Goal: Transaction & Acquisition: Purchase product/service

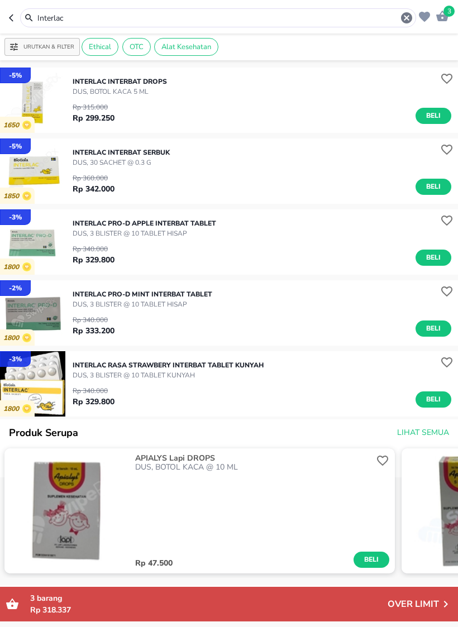
click at [22, 161] on img "button" at bounding box center [32, 170] width 65 height 65
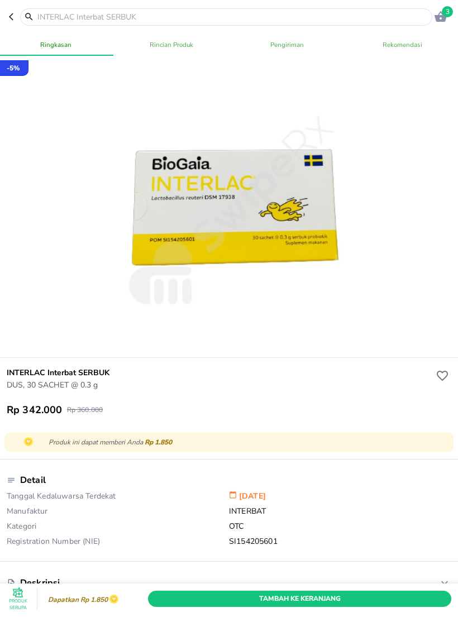
click at [13, 17] on icon "button" at bounding box center [13, 16] width 9 height 9
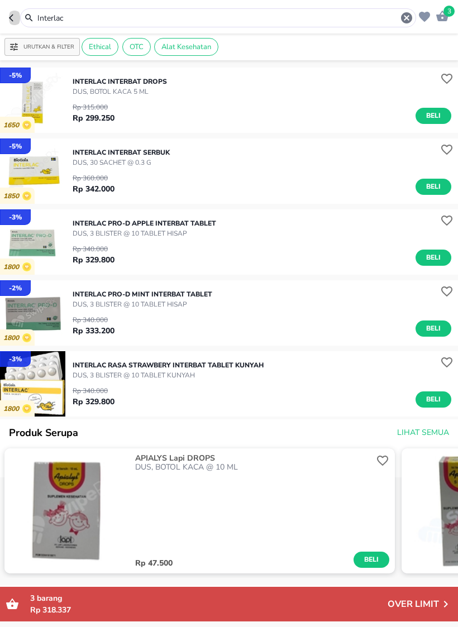
click at [6, 13] on header "3 Interlac" at bounding box center [229, 16] width 458 height 33
click at [11, 6] on header "3 Interlac" at bounding box center [229, 16] width 458 height 33
click at [16, 23] on button "button" at bounding box center [14, 17] width 11 height 19
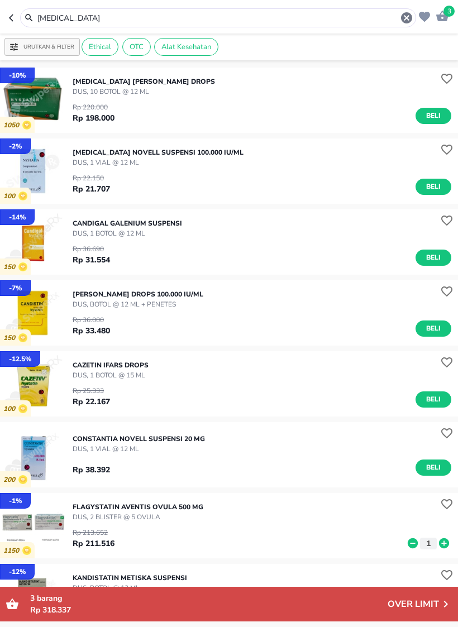
click at [7, 21] on header "3 [MEDICAL_DATA]" at bounding box center [229, 16] width 458 height 33
click at [11, 13] on icon "button" at bounding box center [13, 17] width 9 height 9
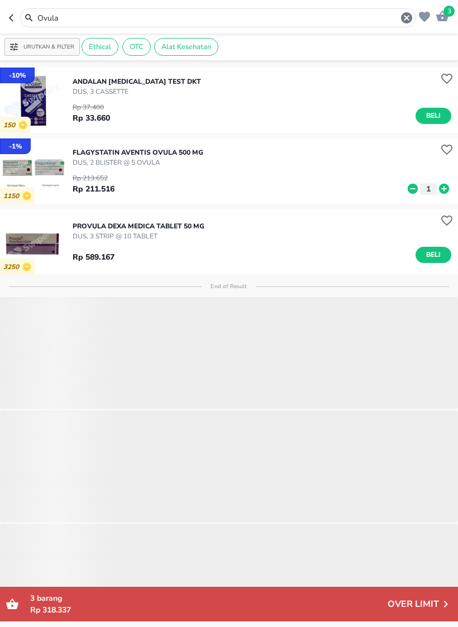
click at [10, 21] on icon "button" at bounding box center [13, 17] width 9 height 9
type input "Flagys"
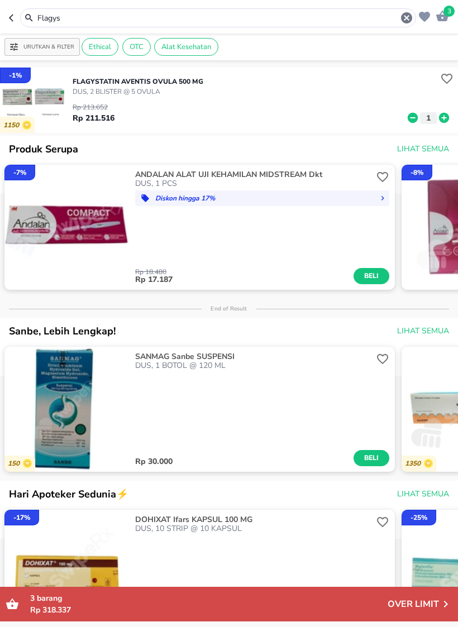
click at [18, 20] on button "button" at bounding box center [14, 17] width 11 height 19
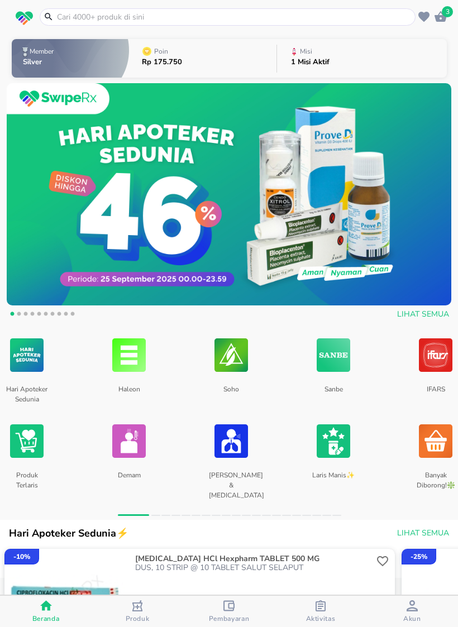
click at [135, 615] on span "Produk" at bounding box center [138, 618] width 24 height 9
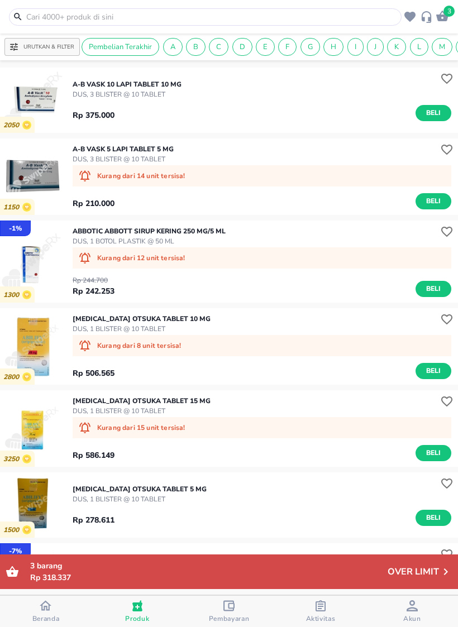
click at [205, 618] on span "Pembayaran" at bounding box center [228, 611] width 85 height 23
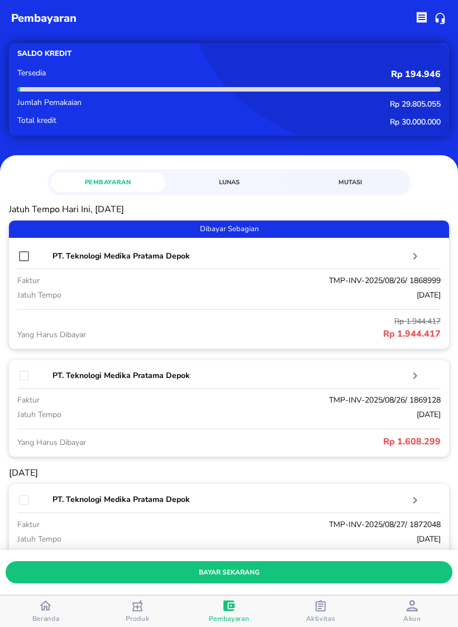
click at [294, 609] on span "Aktivitas" at bounding box center [320, 611] width 85 height 23
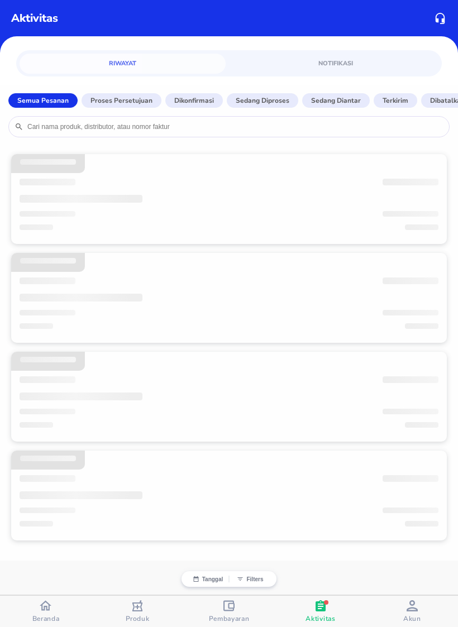
click at [59, 610] on div "Beranda" at bounding box center [45, 611] width 27 height 23
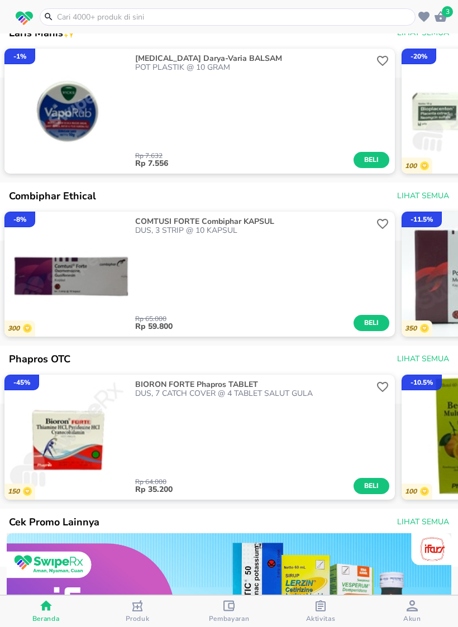
scroll to position [830, 0]
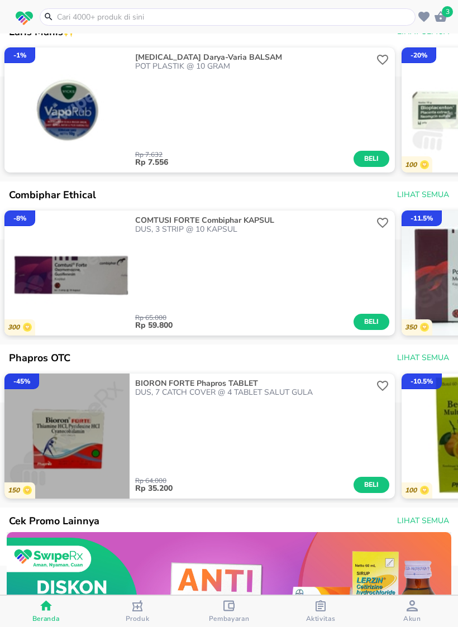
click at [47, 441] on img "button" at bounding box center [66, 435] width 125 height 125
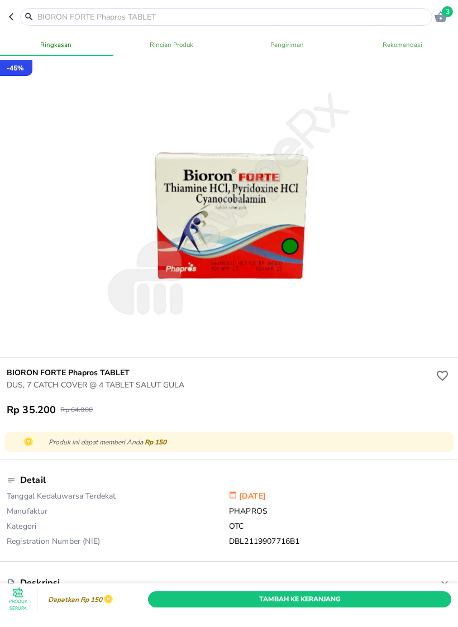
click at [16, 16] on icon "button" at bounding box center [13, 16] width 9 height 9
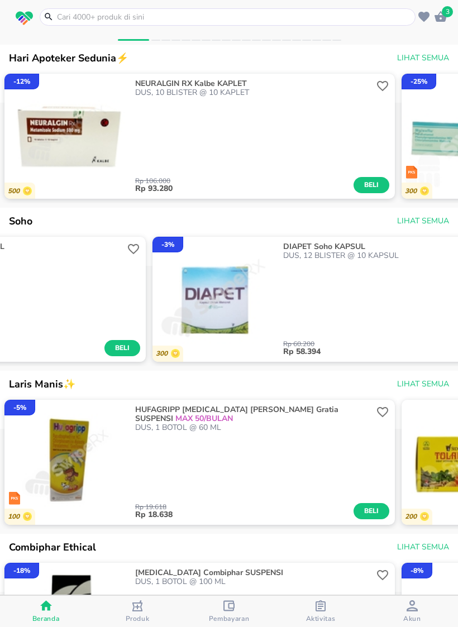
scroll to position [366, 0]
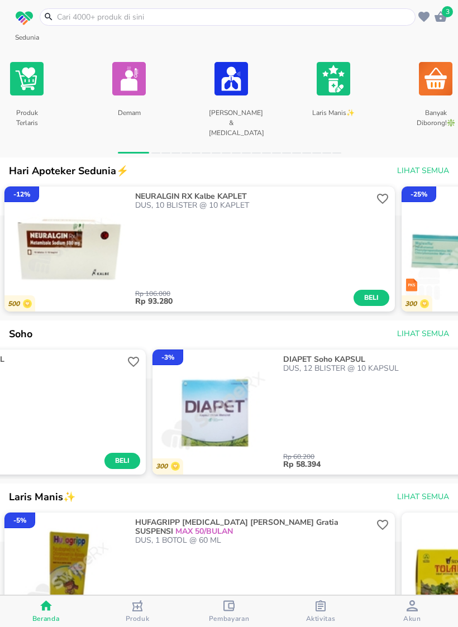
click at [351, 420] on div "Rp 60.200 Rp 58.394 Beli" at bounding box center [410, 421] width 255 height 96
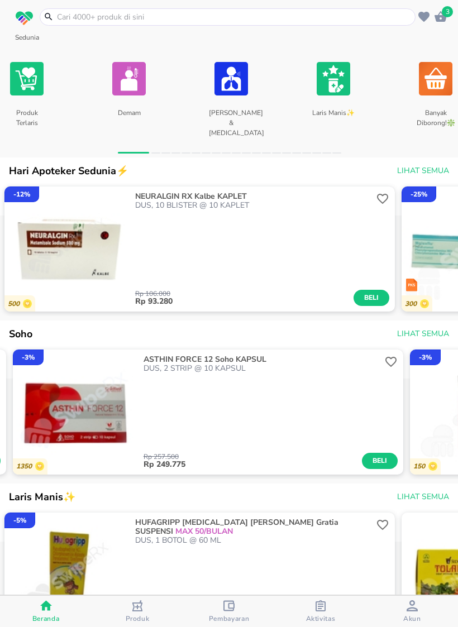
scroll to position [0, 1612]
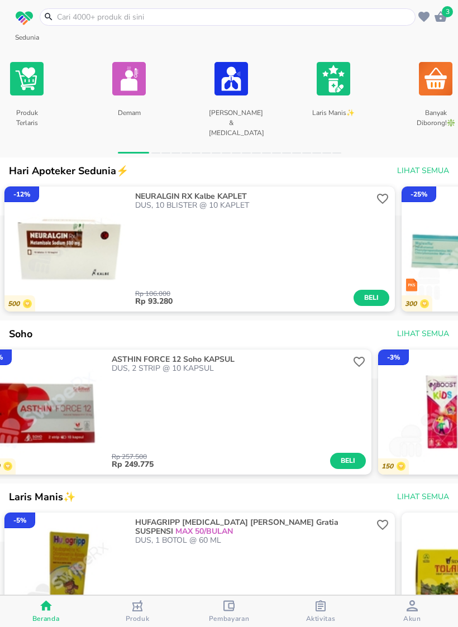
click at [277, 426] on div "Rp 257.500 Rp 249.775 Beli" at bounding box center [239, 421] width 255 height 96
